Goal: Check status: Check status

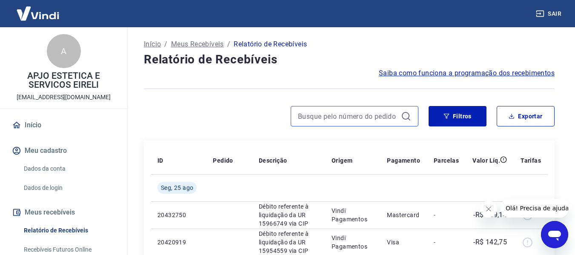
click at [356, 118] on input at bounding box center [348, 116] width 100 height 13
paste input "748982981"
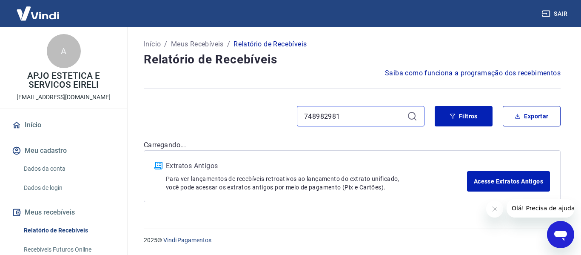
click at [403, 115] on input "748982981" at bounding box center [354, 116] width 100 height 13
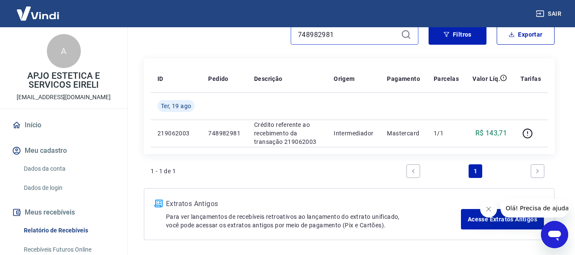
scroll to position [85, 0]
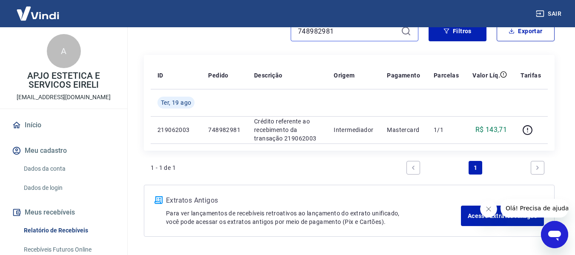
drag, startPoint x: 327, startPoint y: 31, endPoint x: 248, endPoint y: 31, distance: 78.7
click at [253, 31] on div "748982981" at bounding box center [281, 31] width 274 height 20
paste input "63990906"
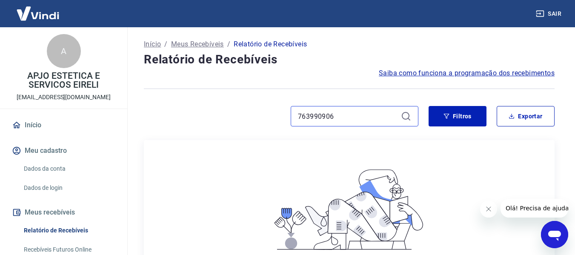
type input "763990906"
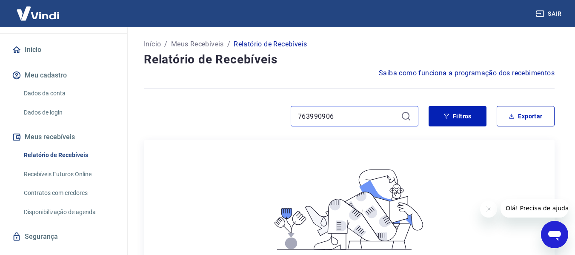
scroll to position [92, 0]
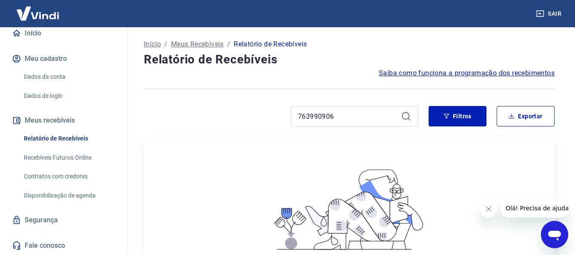
click at [60, 137] on link "Relatório de Recebíveis" at bounding box center [68, 138] width 97 height 17
